Goal: Navigation & Orientation: Find specific page/section

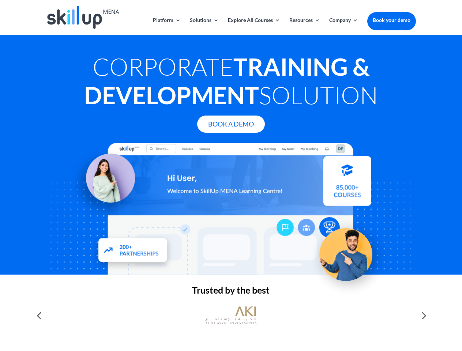
click at [231, 176] on div at bounding box center [230, 209] width 369 height 132
click at [204, 26] on link "Solutions" at bounding box center [204, 26] width 29 height 17
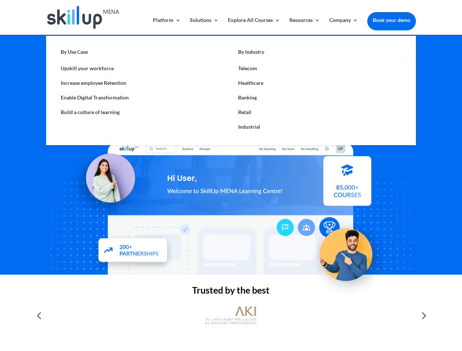
click at [253, 26] on link "Explore All Courses" at bounding box center [254, 26] width 52 height 17
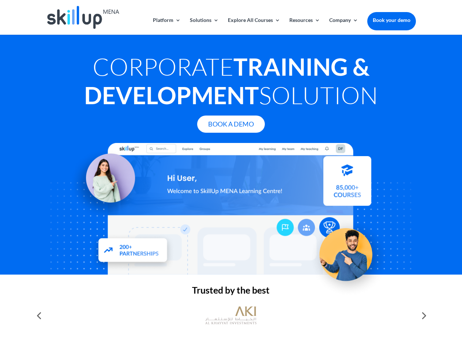
click at [304, 26] on link "Resources" at bounding box center [304, 26] width 31 height 17
click at [343, 26] on link "Company" at bounding box center [343, 26] width 29 height 17
click at [231, 316] on img at bounding box center [230, 316] width 51 height 26
